Goal: Check status: Check status

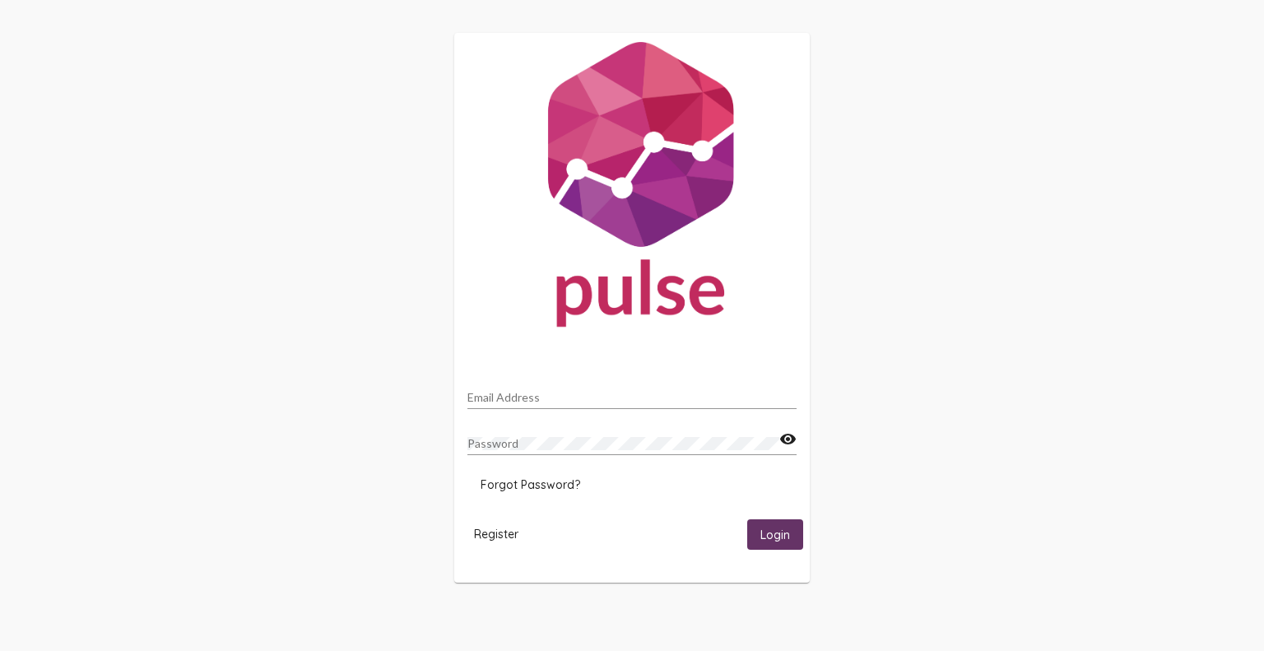
click at [599, 388] on div "Email Address" at bounding box center [631, 393] width 329 height 32
type input "[PERSON_NAME][EMAIL_ADDRESS][PERSON_NAME][DOMAIN_NAME]"
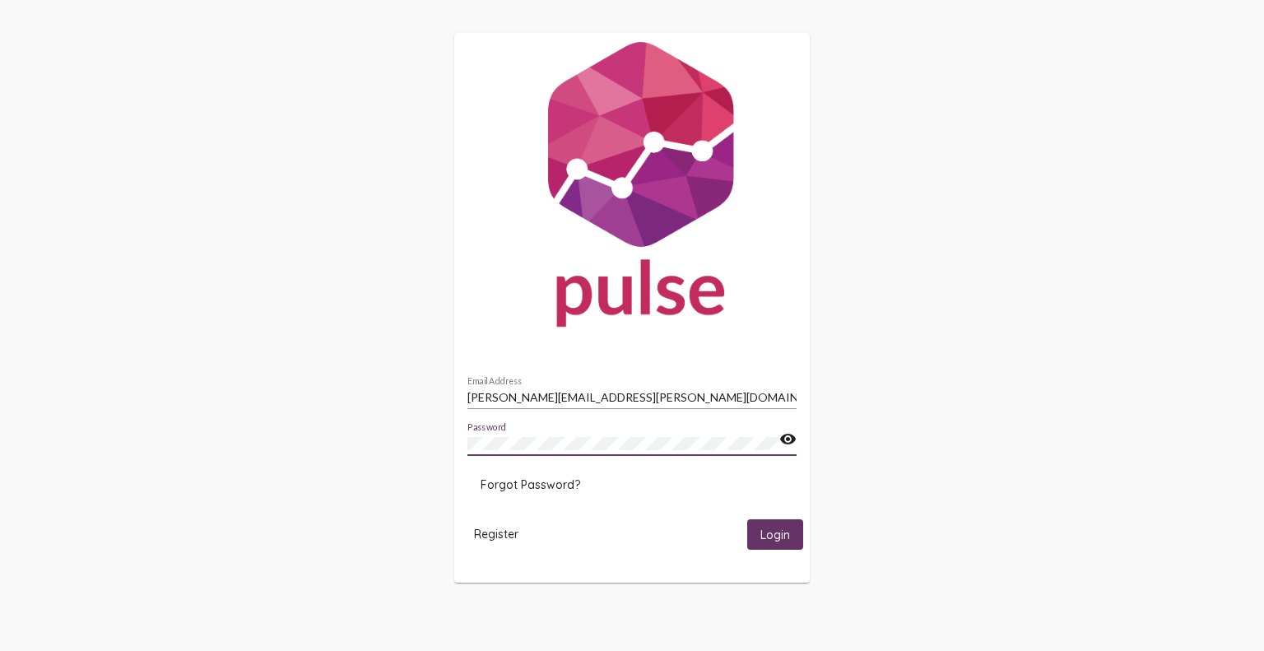
click at [747, 519] on button "Login" at bounding box center [775, 534] width 56 height 30
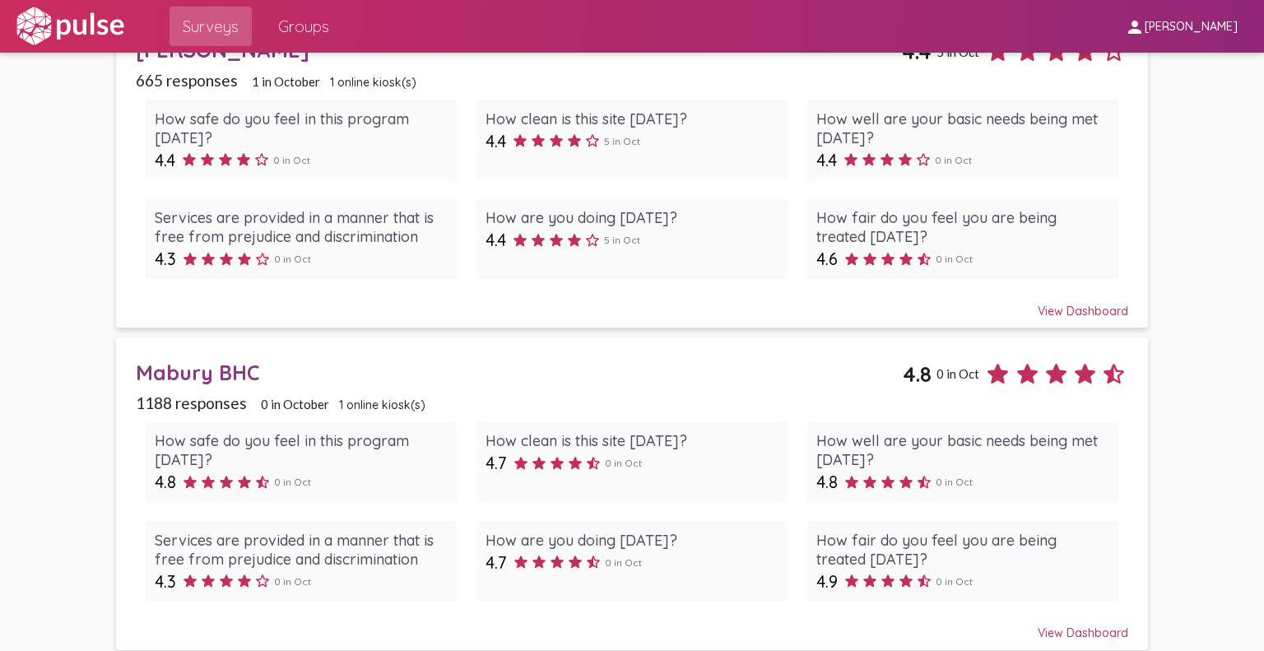
scroll to position [165, 0]
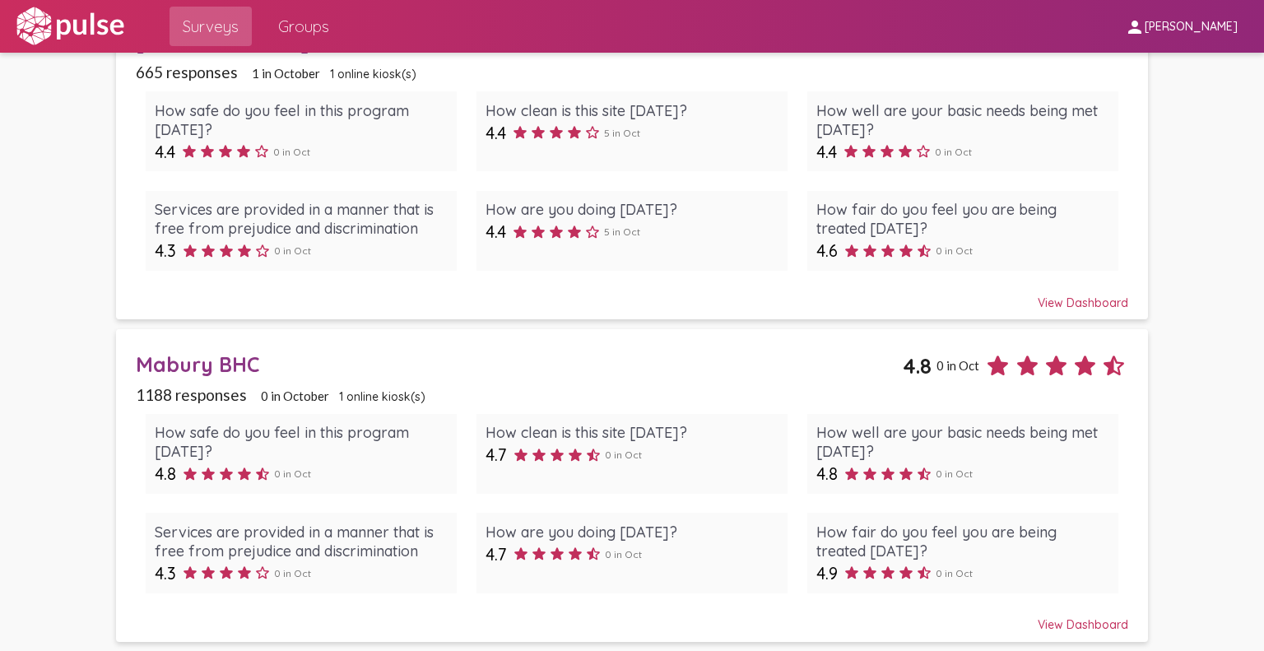
click at [768, 404] on div "How safe do you feel in this program [DATE]? 4.8 0 in Oct How clean is this sit…" at bounding box center [632, 503] width 993 height 198
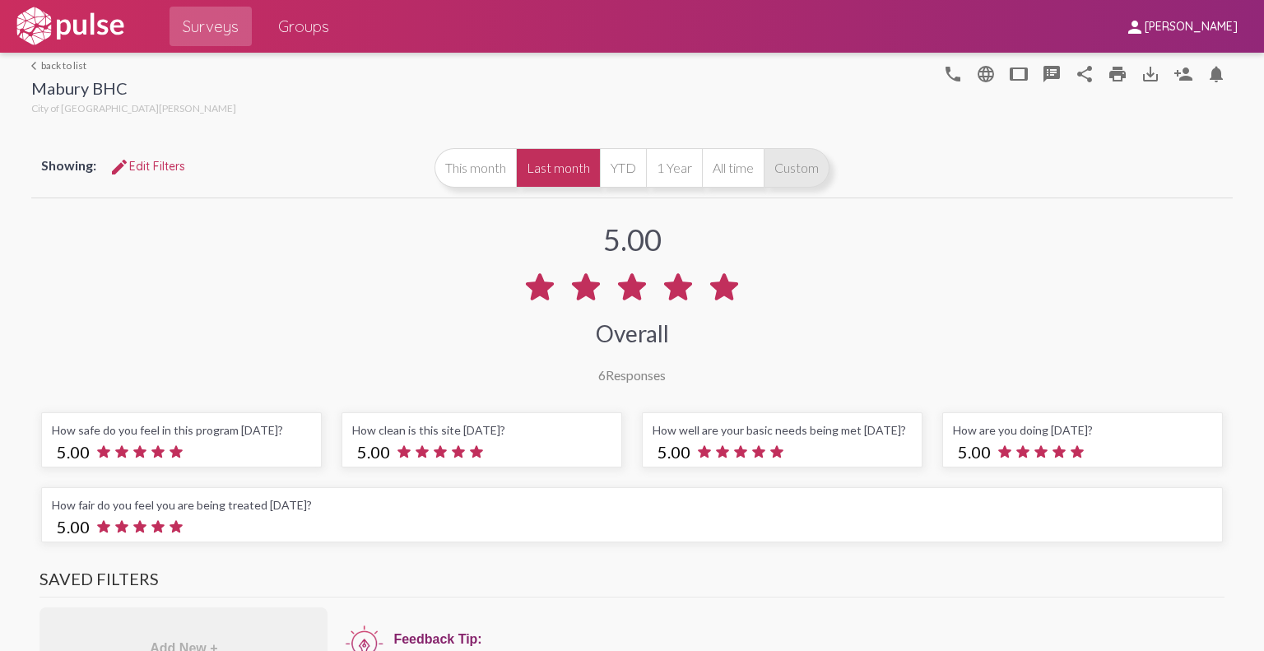
click at [779, 167] on button "Custom" at bounding box center [797, 168] width 66 height 40
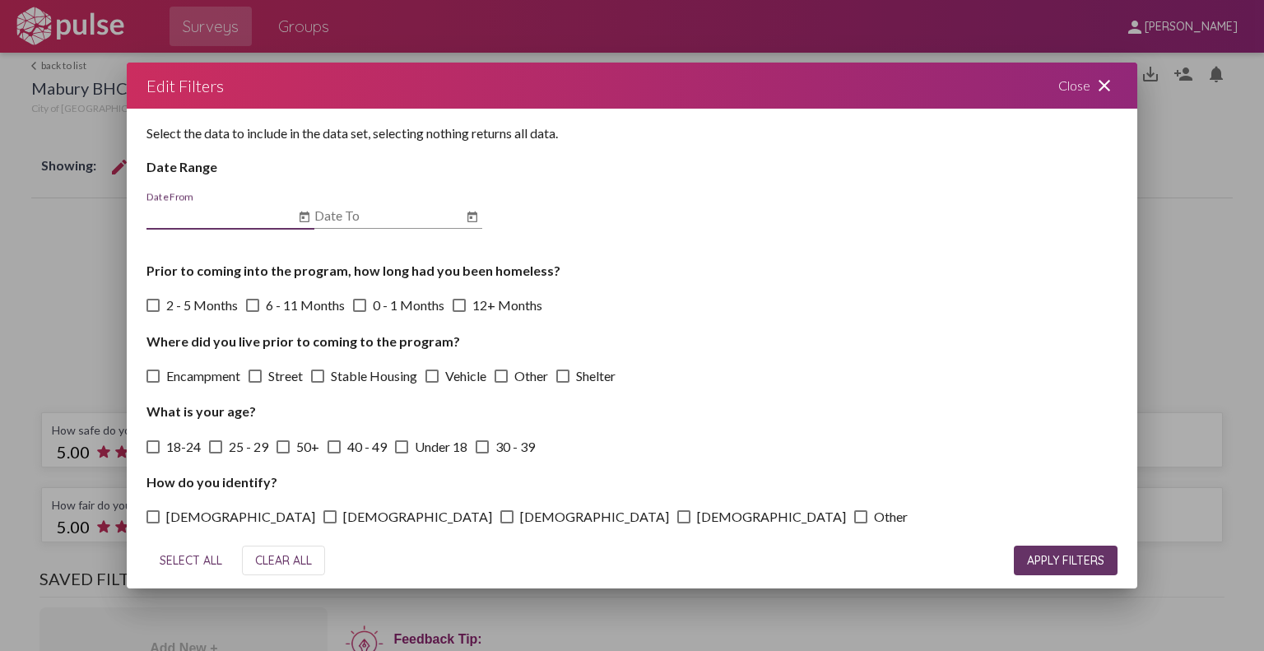
click at [306, 220] on icon "Open calendar" at bounding box center [304, 217] width 13 height 20
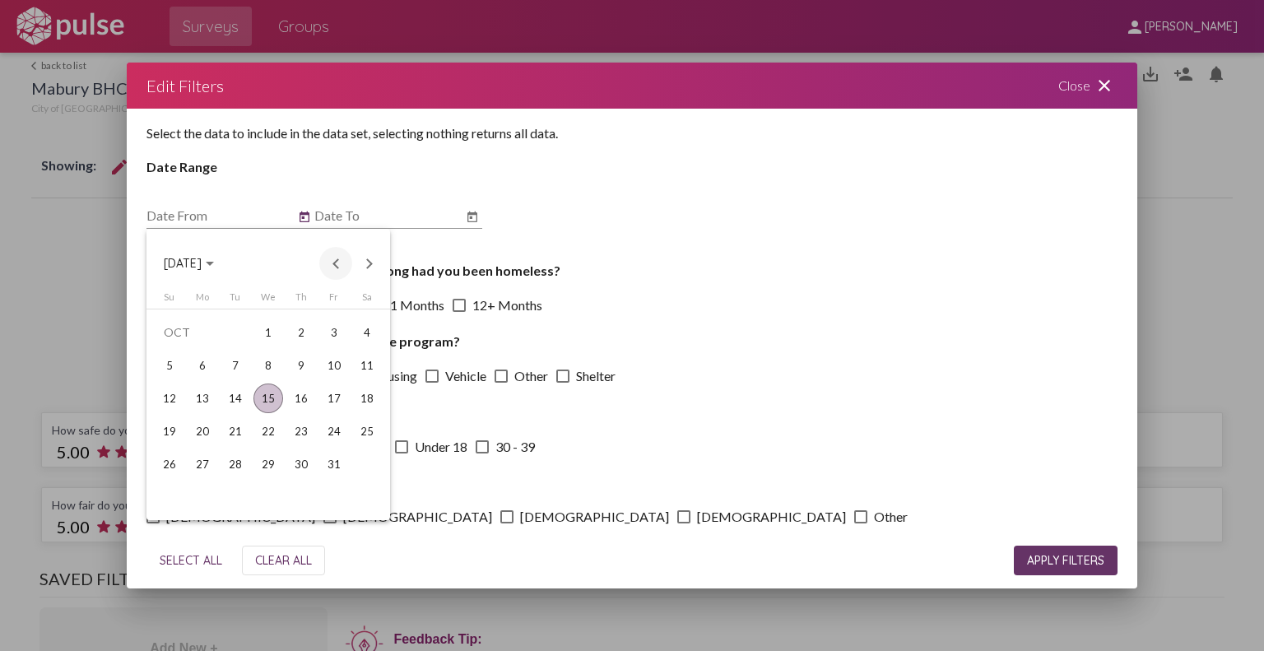
click at [333, 258] on button "Previous month" at bounding box center [335, 263] width 33 height 33
click at [371, 266] on button "Next month" at bounding box center [368, 263] width 33 height 33
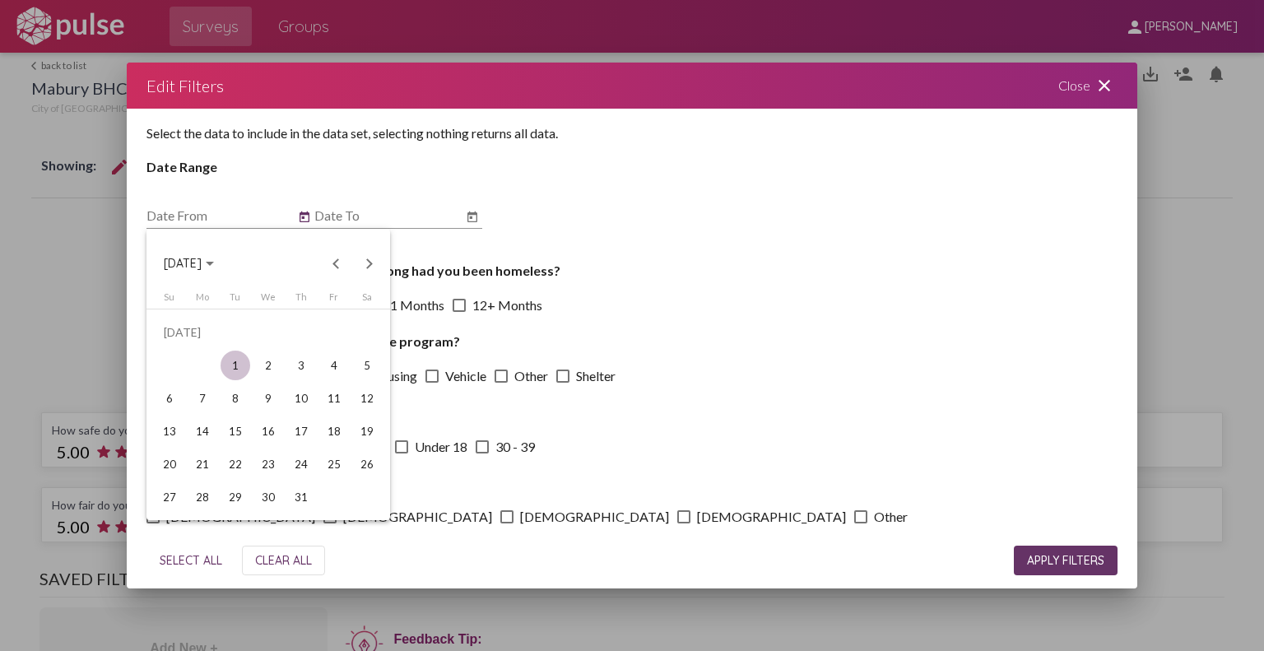
click at [237, 370] on div "1" at bounding box center [236, 366] width 30 height 30
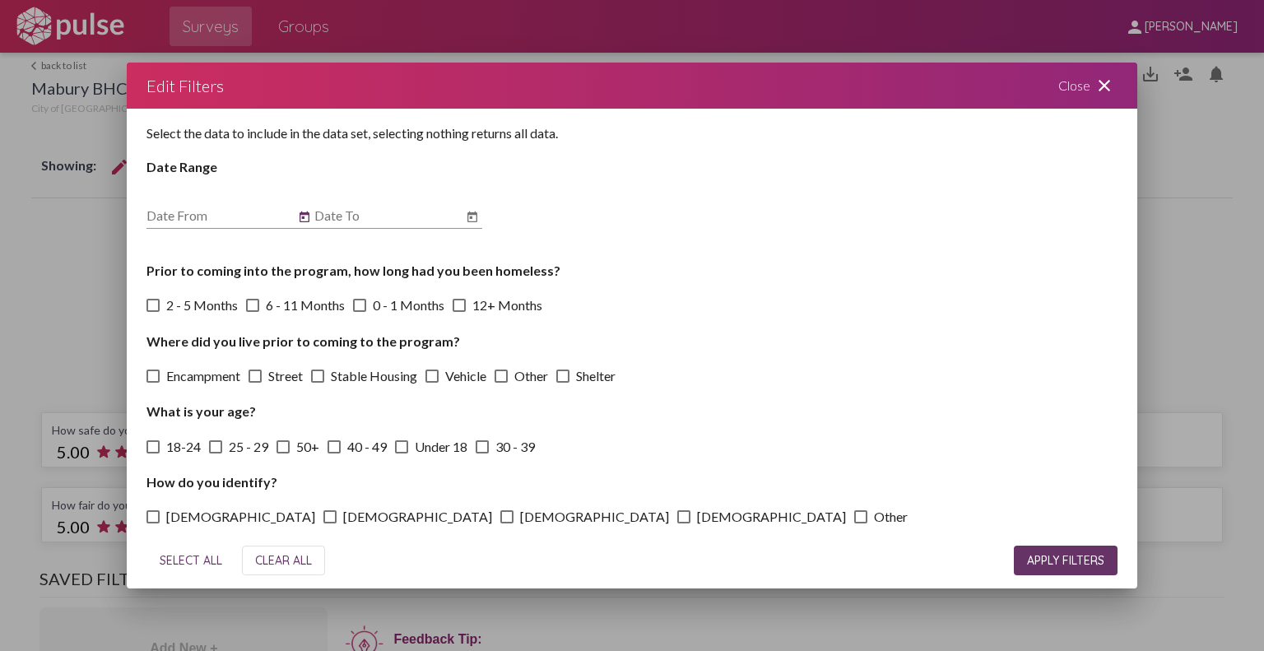
type input "[DATE]"
click at [468, 215] on icon "Open calendar" at bounding box center [472, 217] width 10 height 11
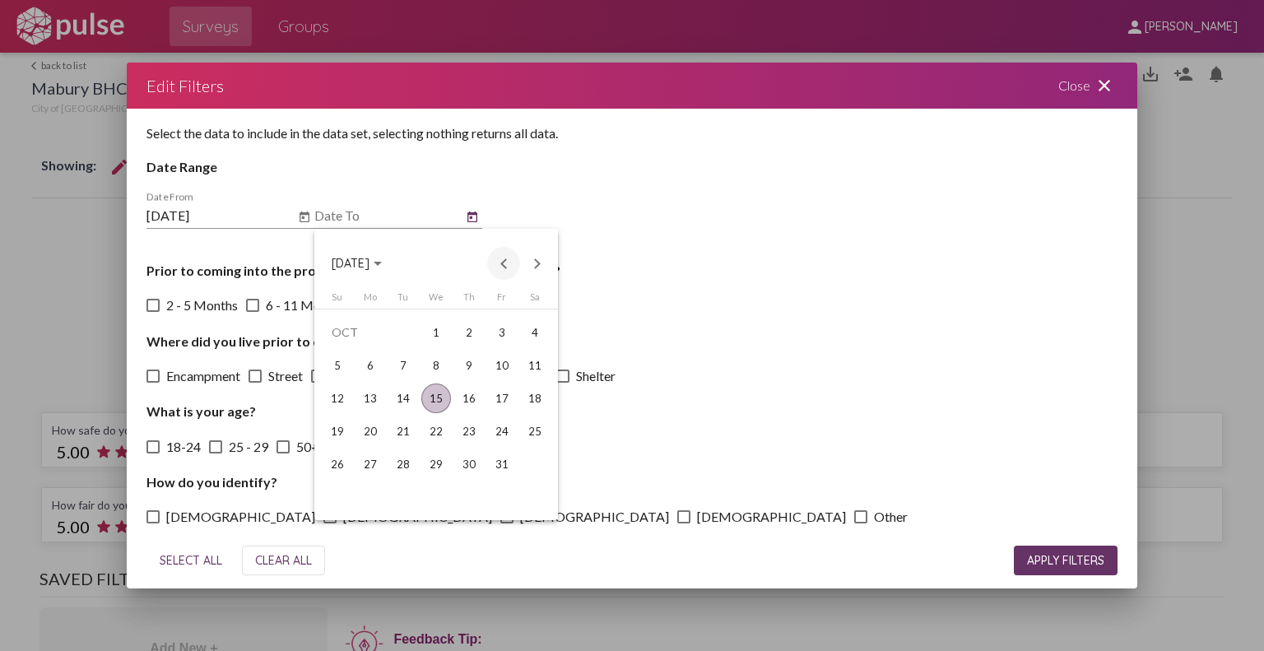
click at [502, 253] on button "Previous month" at bounding box center [503, 263] width 33 height 33
click at [393, 487] on div "30" at bounding box center [403, 497] width 30 height 30
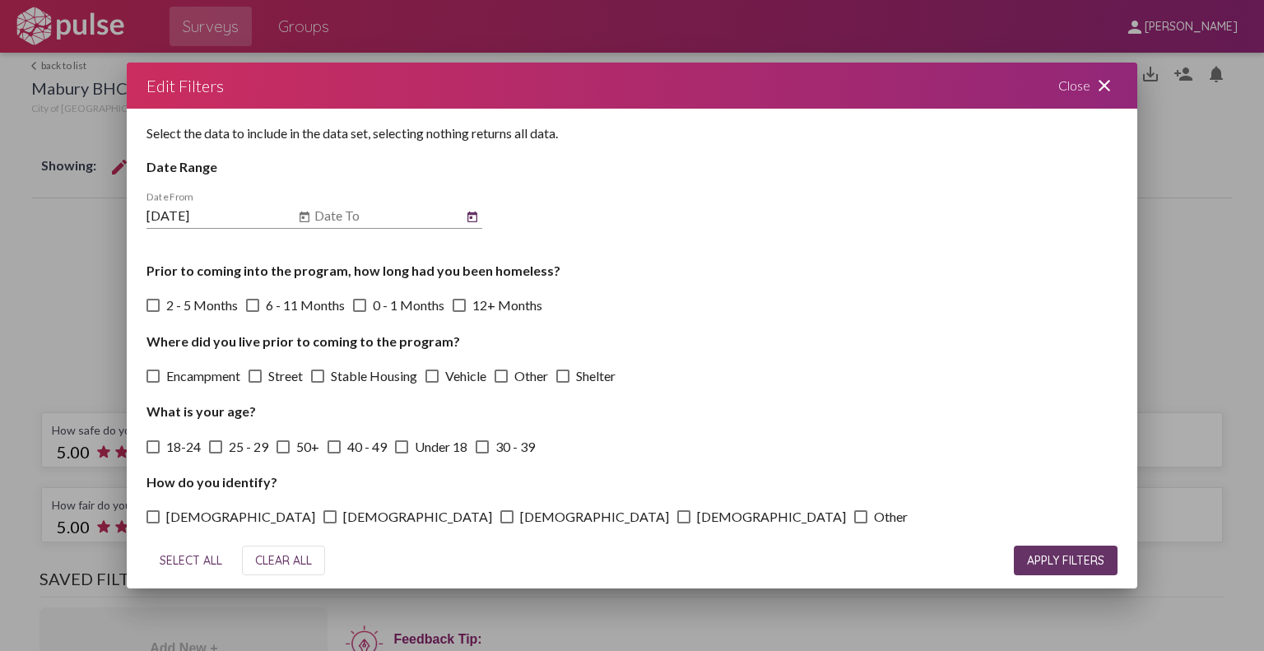
type input "[DATE]"
click at [1049, 556] on span "APPLY FILTERS" at bounding box center [1065, 560] width 77 height 15
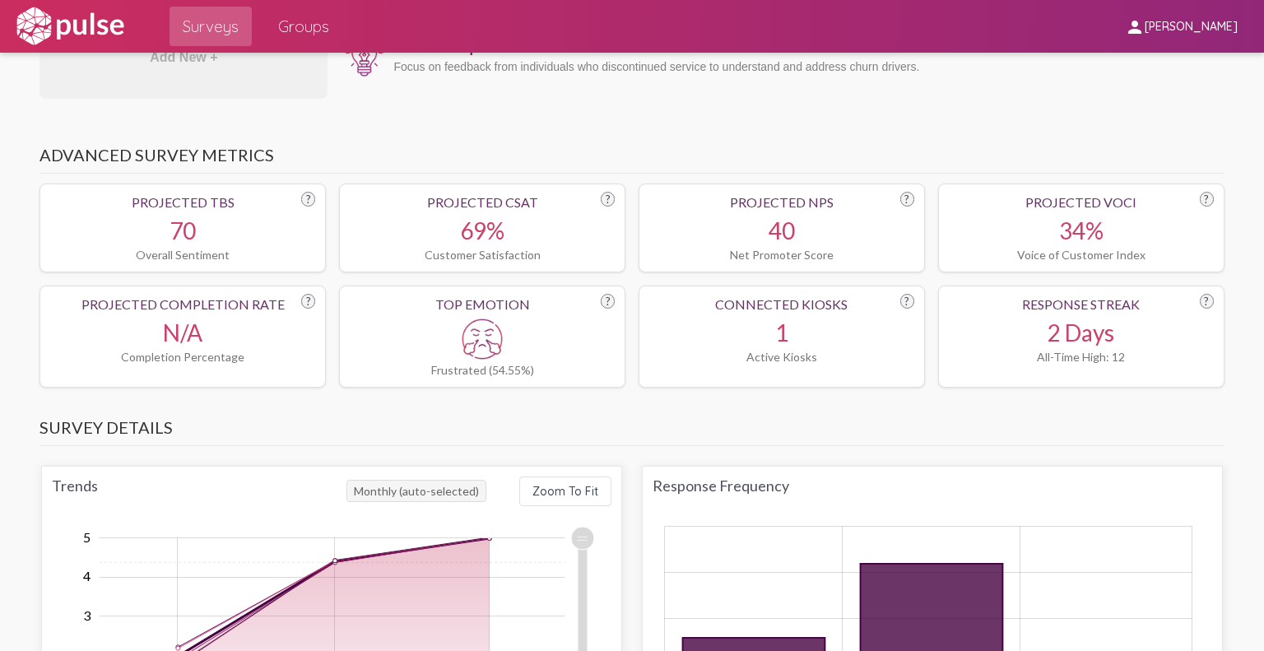
scroll to position [576, 0]
